Goal: Download file/media

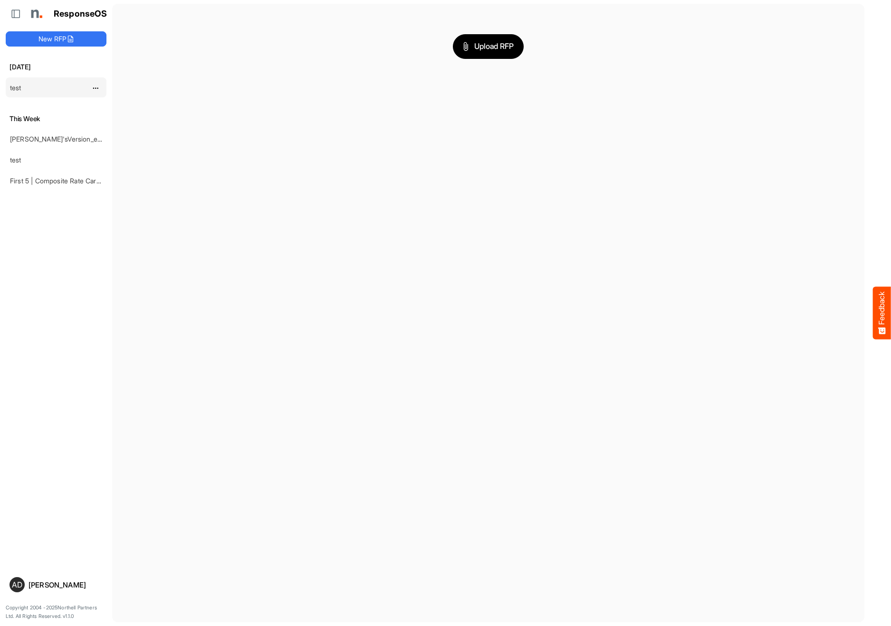
click at [26, 87] on div "test" at bounding box center [48, 87] width 85 height 19
click at [15, 88] on link "test" at bounding box center [15, 88] width 11 height 8
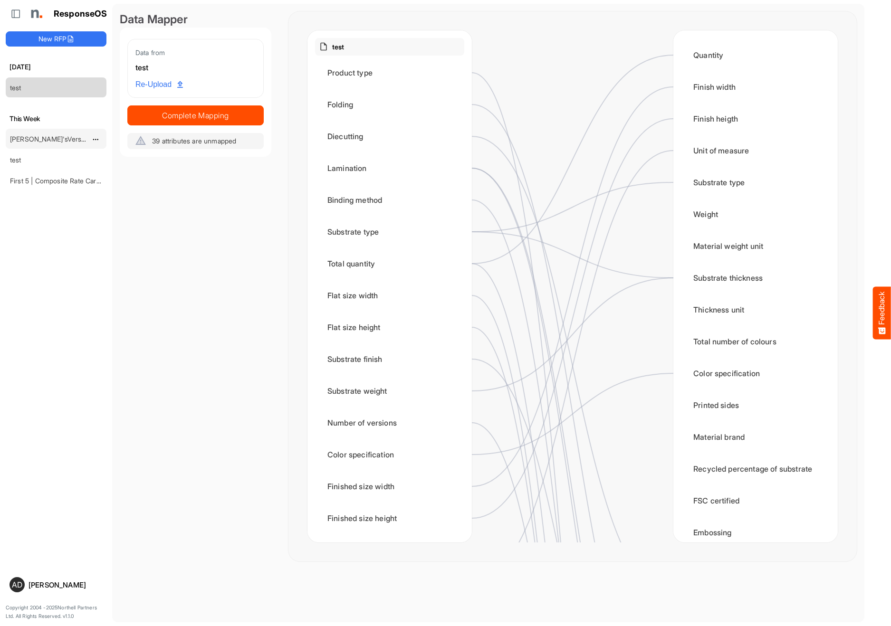
click at [49, 137] on link "[PERSON_NAME]'sVersion_e2e-test-file_20250604_111803" at bounding box center [99, 139] width 178 height 8
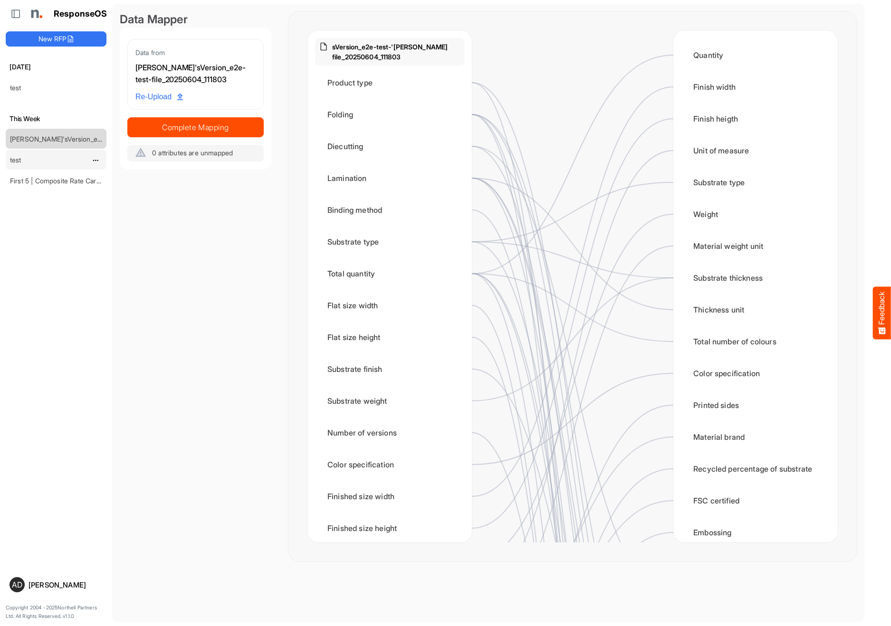
click at [21, 161] on link "test" at bounding box center [15, 160] width 11 height 8
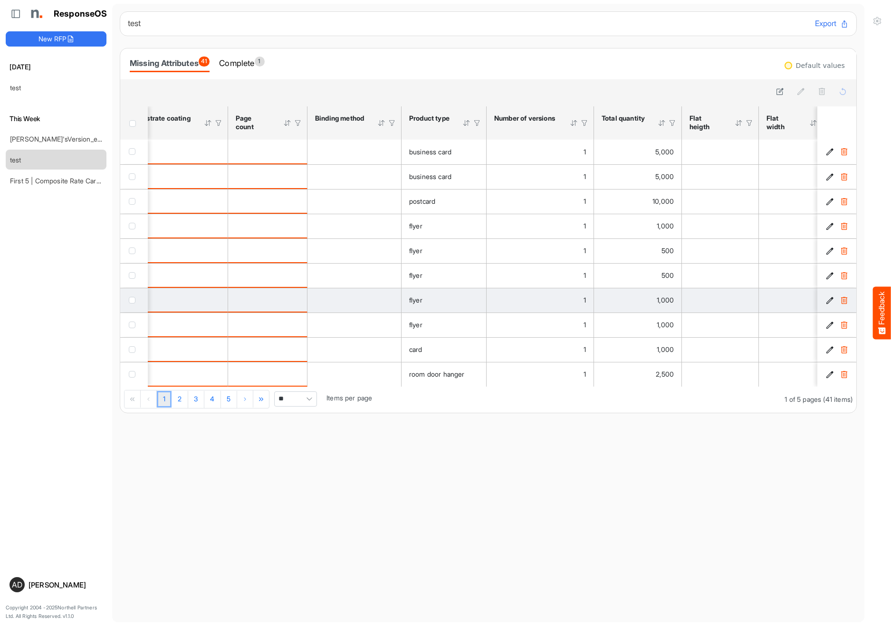
scroll to position [0, 1568]
